Goal: Information Seeking & Learning: Learn about a topic

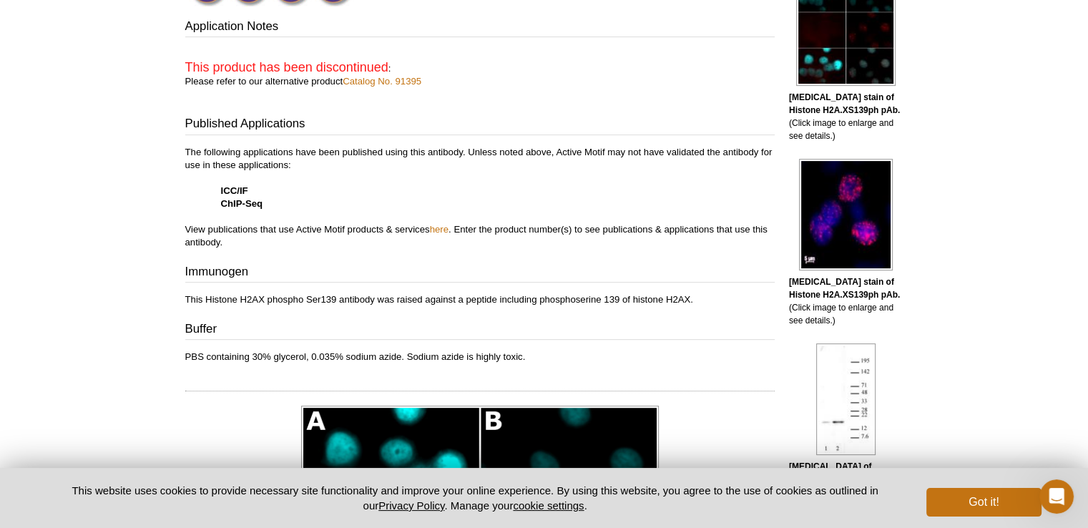
scroll to position [358, 0]
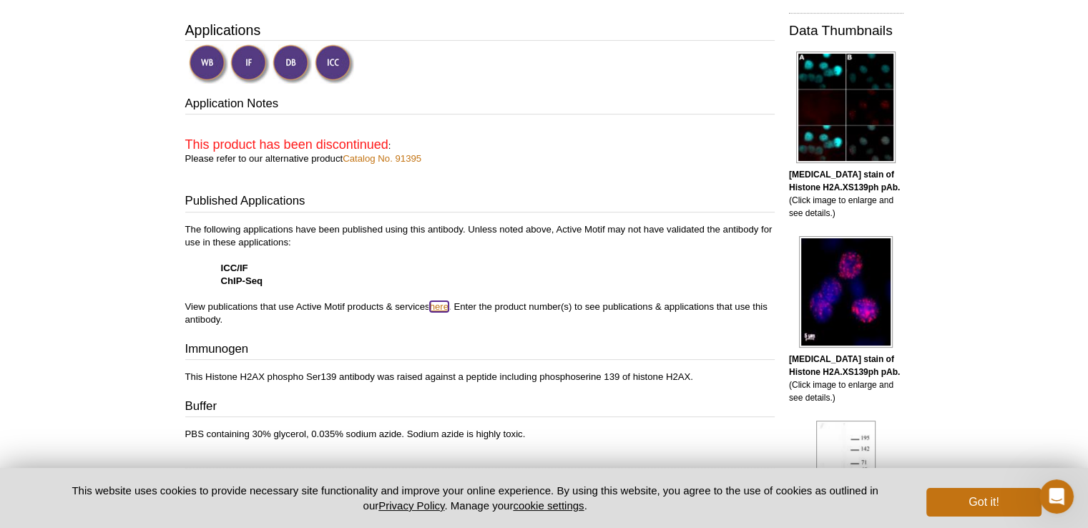
click at [441, 303] on link "here" at bounding box center [439, 306] width 19 height 11
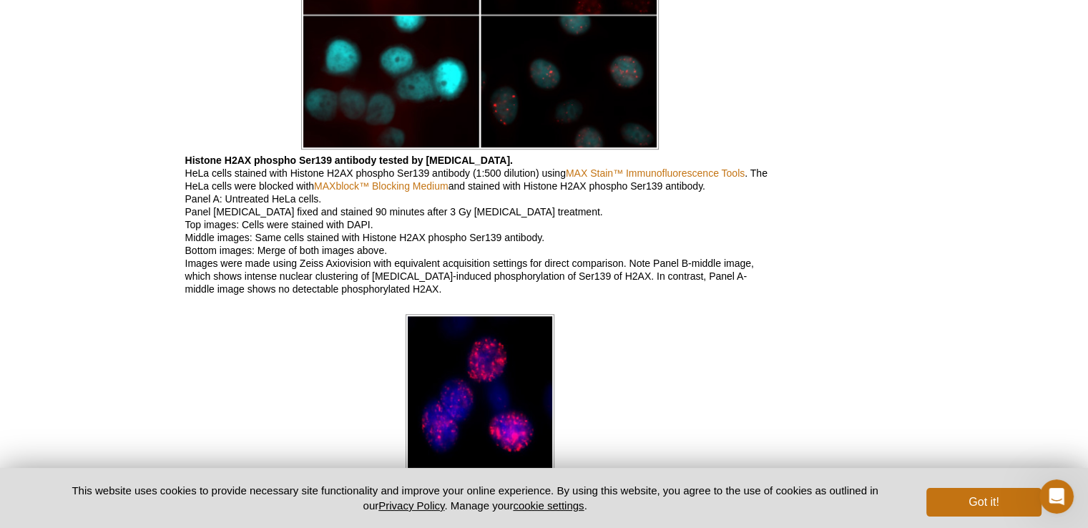
scroll to position [1145, 0]
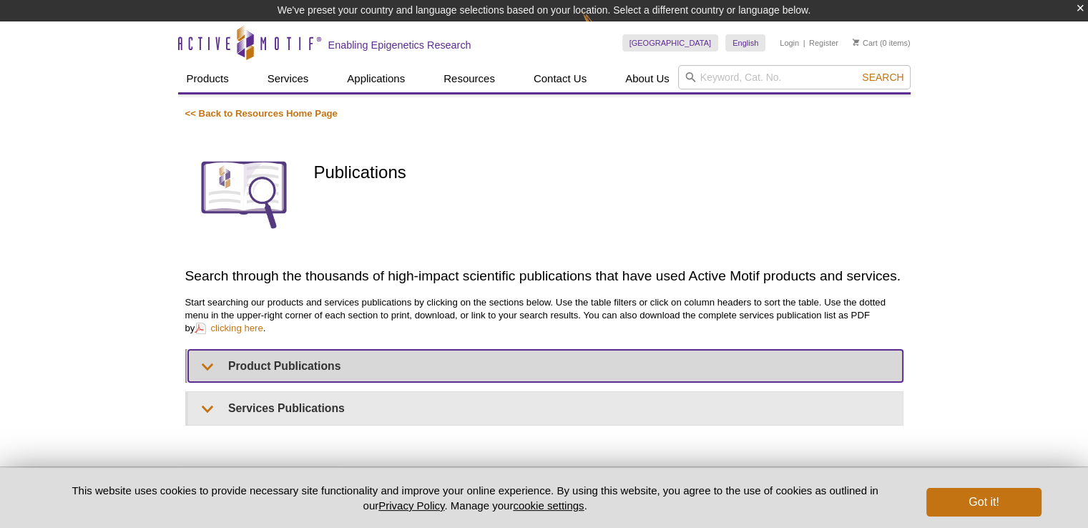
click at [211, 365] on summary "Product Publications" at bounding box center [545, 366] width 715 height 32
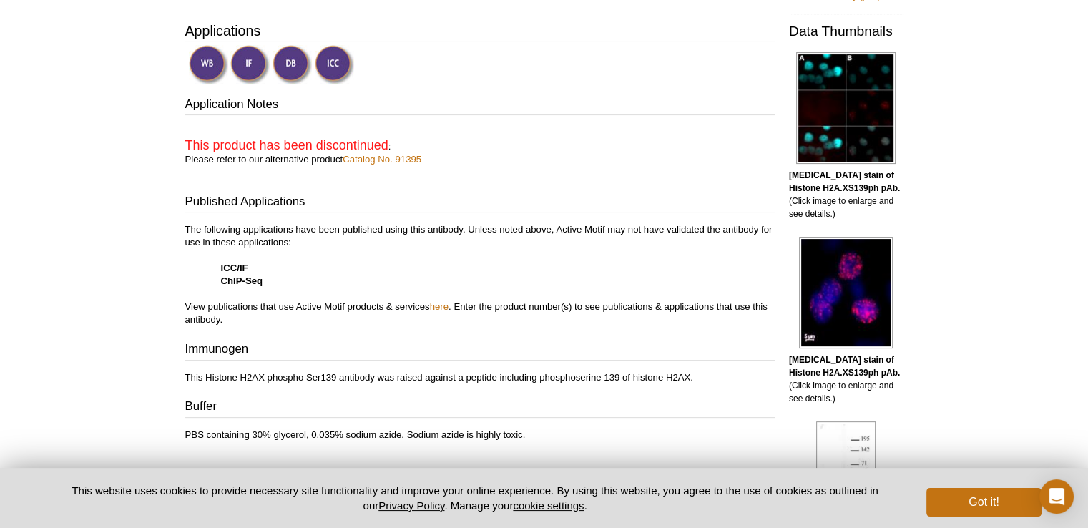
scroll to position [356, 0]
drag, startPoint x: 533, startPoint y: 376, endPoint x: 587, endPoint y: 373, distance: 53.8
click at [587, 373] on p "This Histone H2AX phospho Ser139 antibody was raised against a peptide includin…" at bounding box center [479, 378] width 589 height 13
click at [587, 383] on div "Application Notes This product has been discontinued : Please refer to our alte…" at bounding box center [479, 269] width 589 height 345
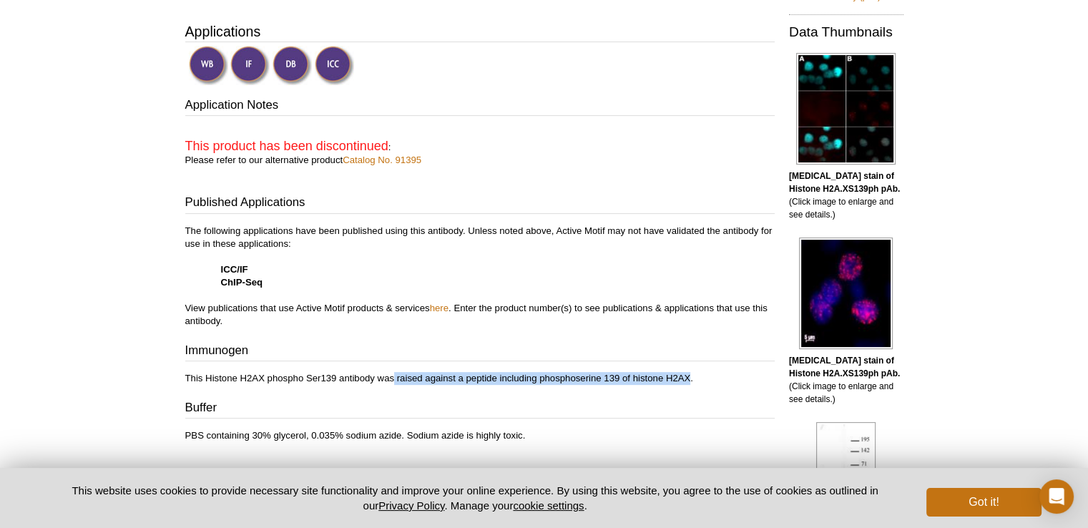
drag, startPoint x: 392, startPoint y: 376, endPoint x: 682, endPoint y: 367, distance: 289.9
click at [687, 372] on p "This Histone H2AX phospho Ser139 antibody was raised against a peptide includin…" at bounding box center [479, 378] width 589 height 13
click at [672, 347] on h3 "Immunogen" at bounding box center [479, 352] width 589 height 20
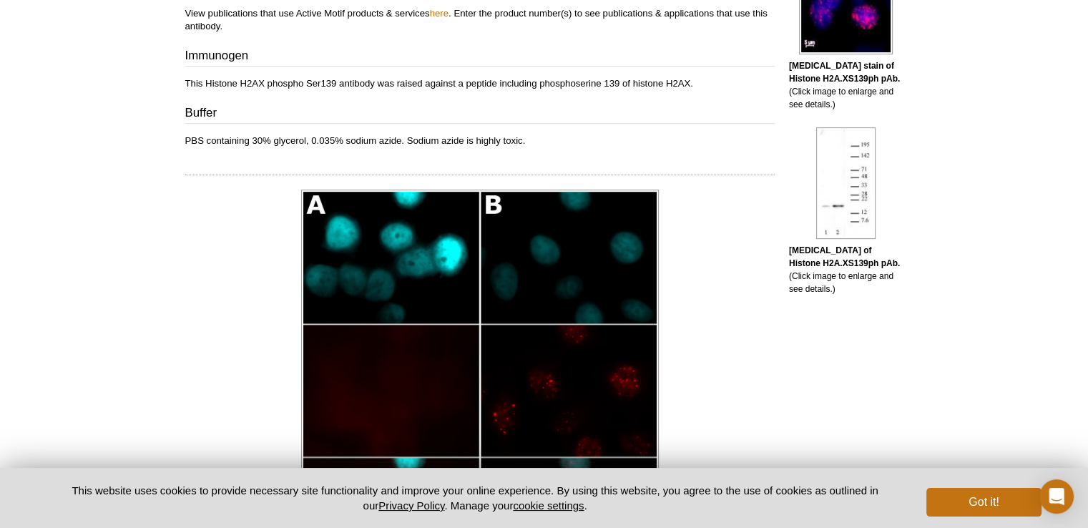
scroll to position [644, 0]
